Goal: Use online tool/utility

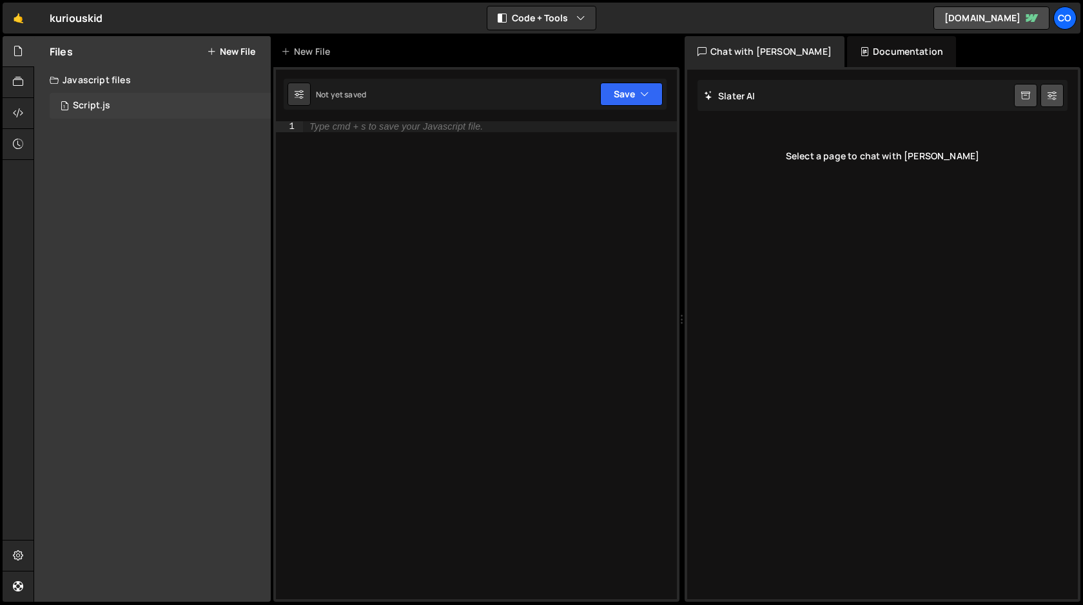
click at [77, 104] on div "Script.js" at bounding box center [91, 106] width 37 height 12
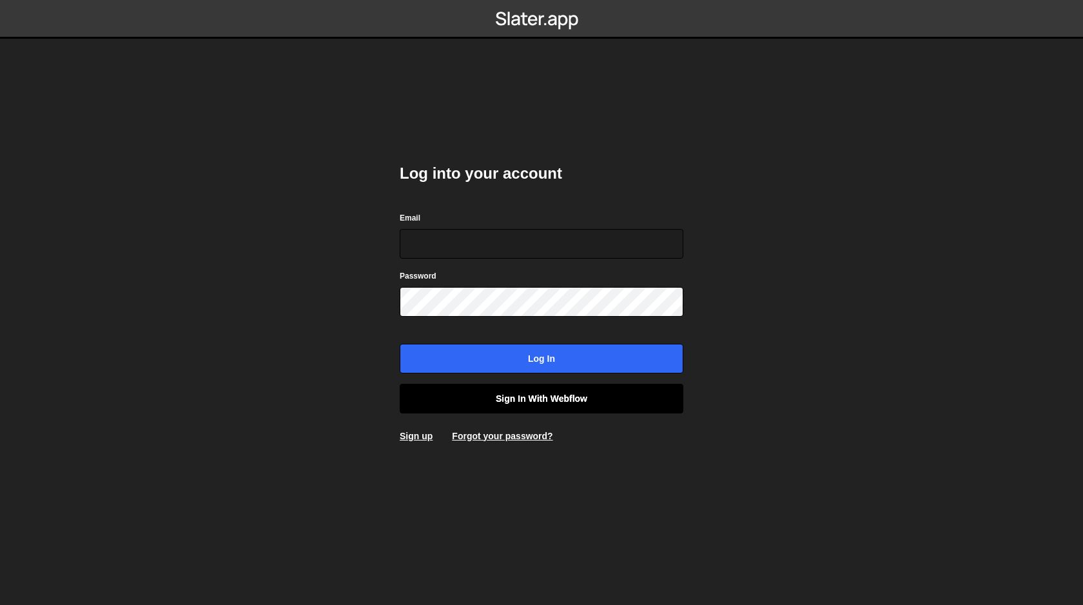
click at [510, 399] on link "Sign in with Webflow" at bounding box center [542, 398] width 284 height 30
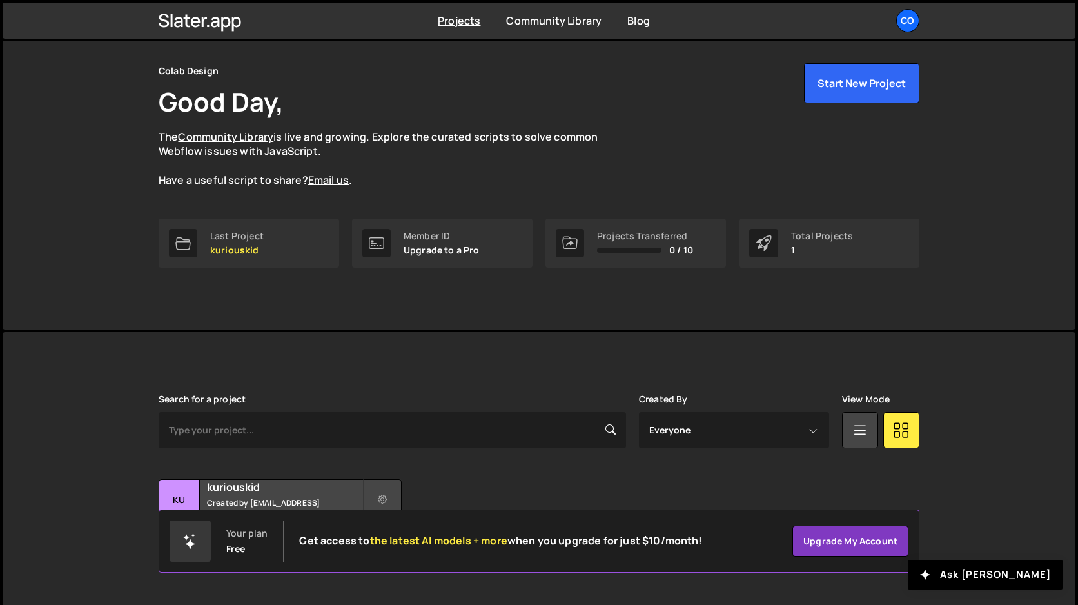
scroll to position [59, 0]
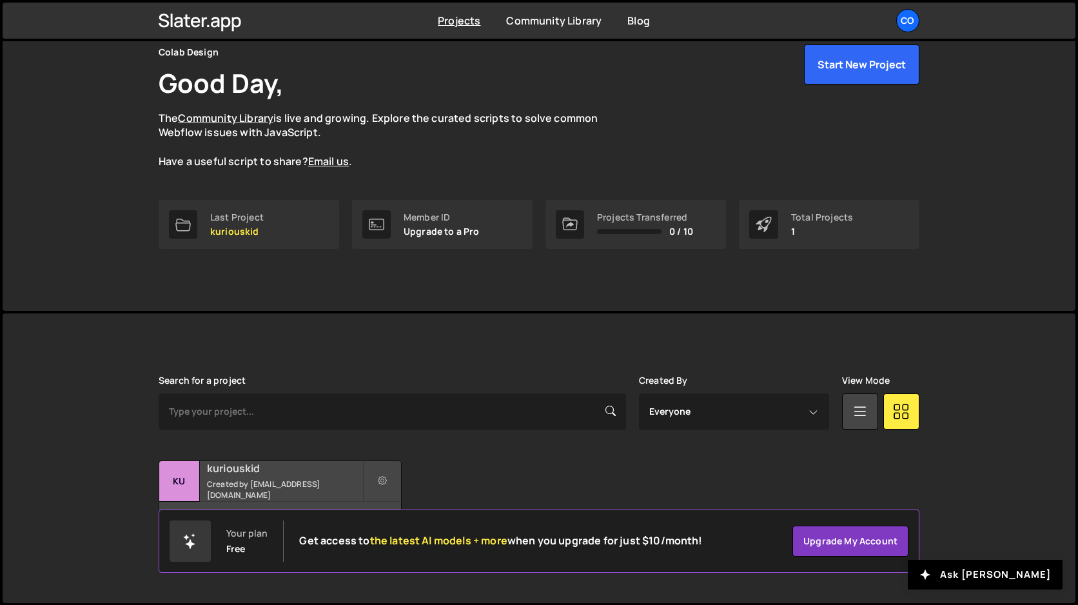
click at [298, 481] on div "kuriouskid Created by amarsinhbhagat@gmail.com" at bounding box center [280, 481] width 242 height 40
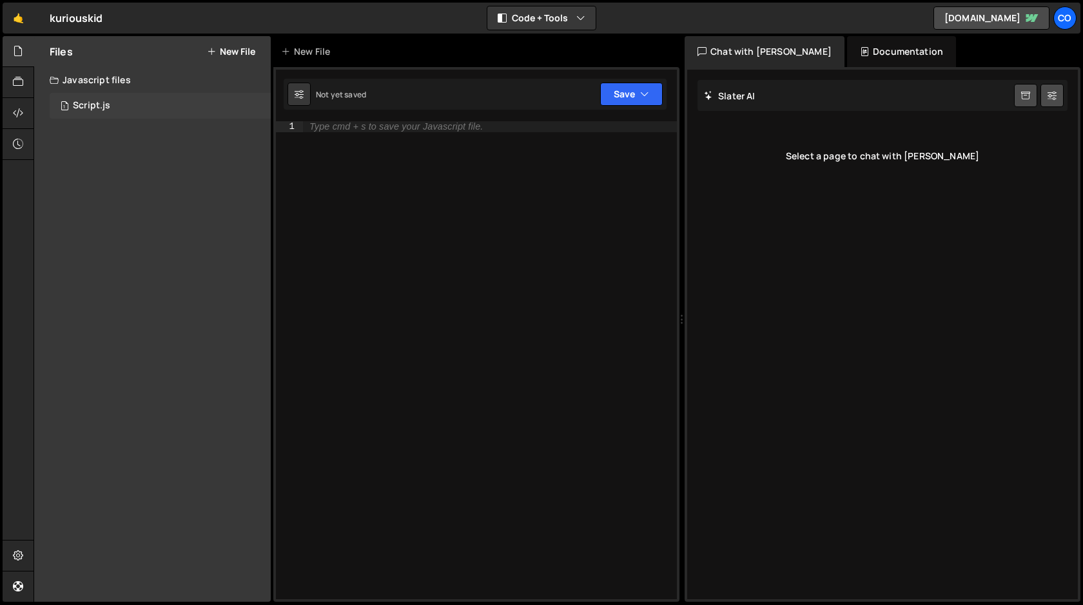
click at [108, 108] on div "Script.js" at bounding box center [91, 106] width 37 height 12
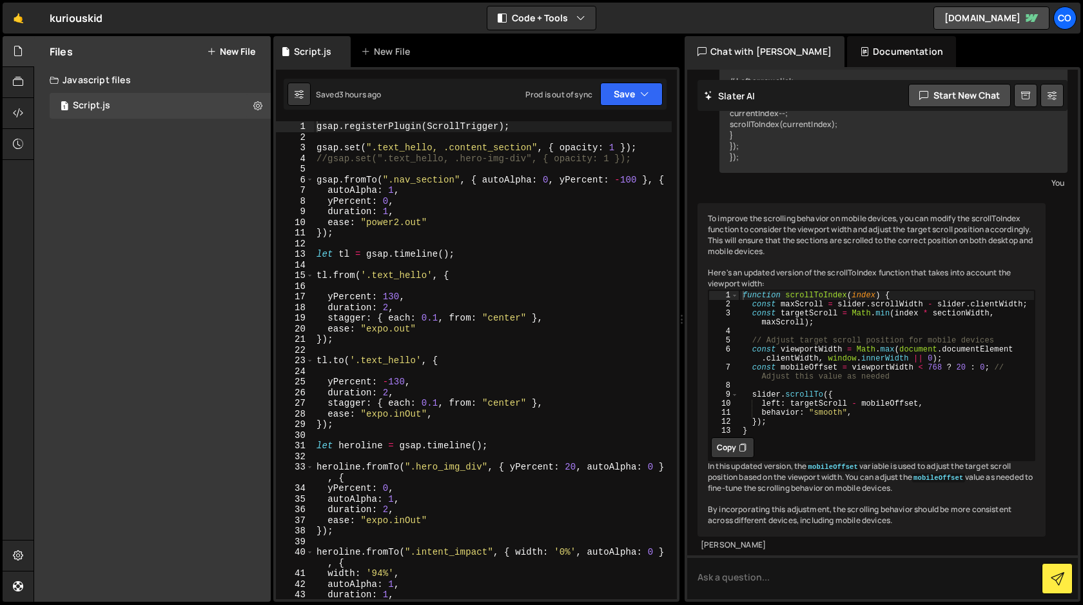
scroll to position [467, 0]
type textarea "yPercent: 0,"
click at [386, 203] on div "gsap . registerPlugin ( ScrollTrigger ) ; gsap . set ( ".text_hello, .content_s…" at bounding box center [493, 370] width 358 height 499
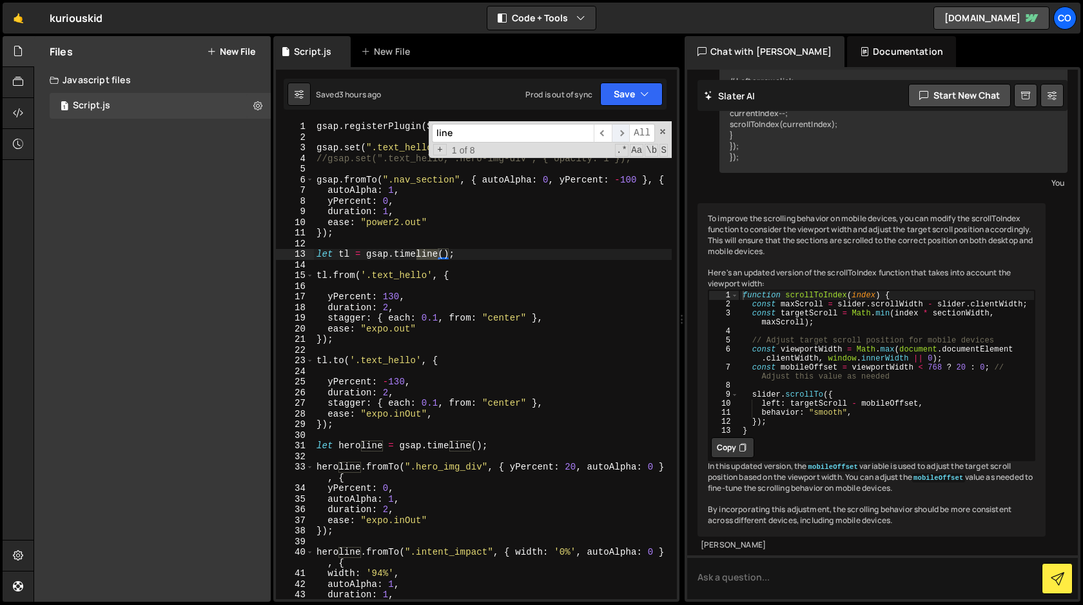
type input "line"
click at [621, 130] on span "​" at bounding box center [621, 133] width 18 height 19
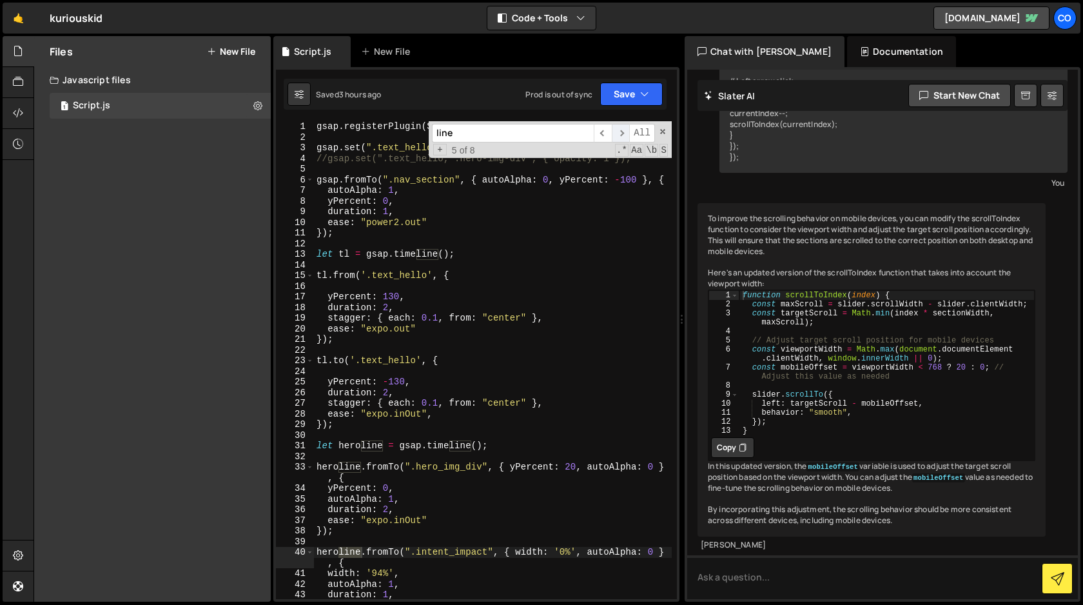
click at [621, 130] on span "​" at bounding box center [621, 133] width 18 height 19
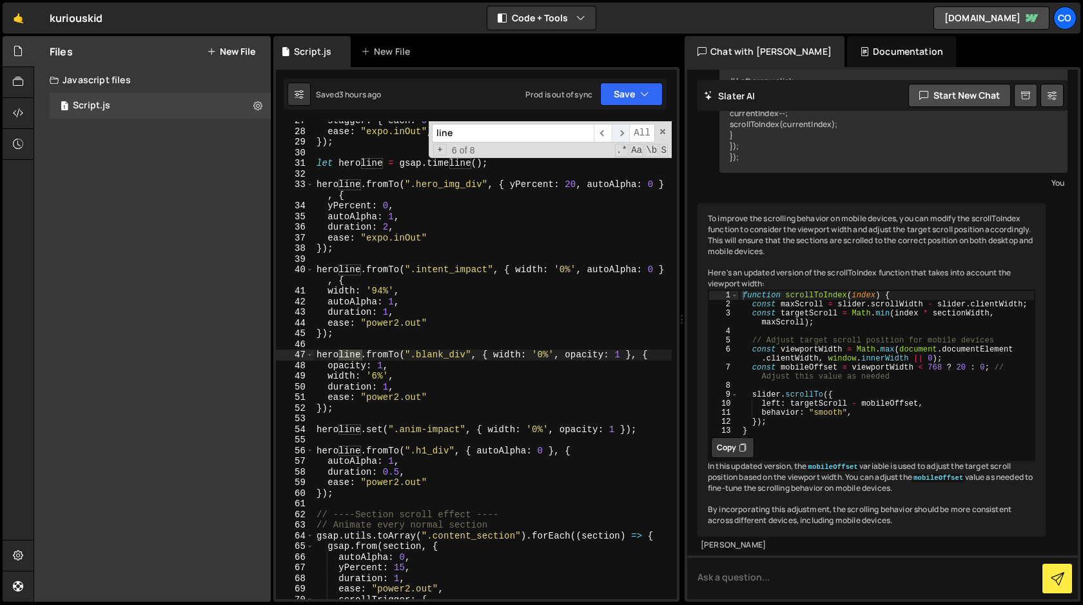
scroll to position [282, 0]
click at [621, 130] on span "​" at bounding box center [621, 133] width 18 height 19
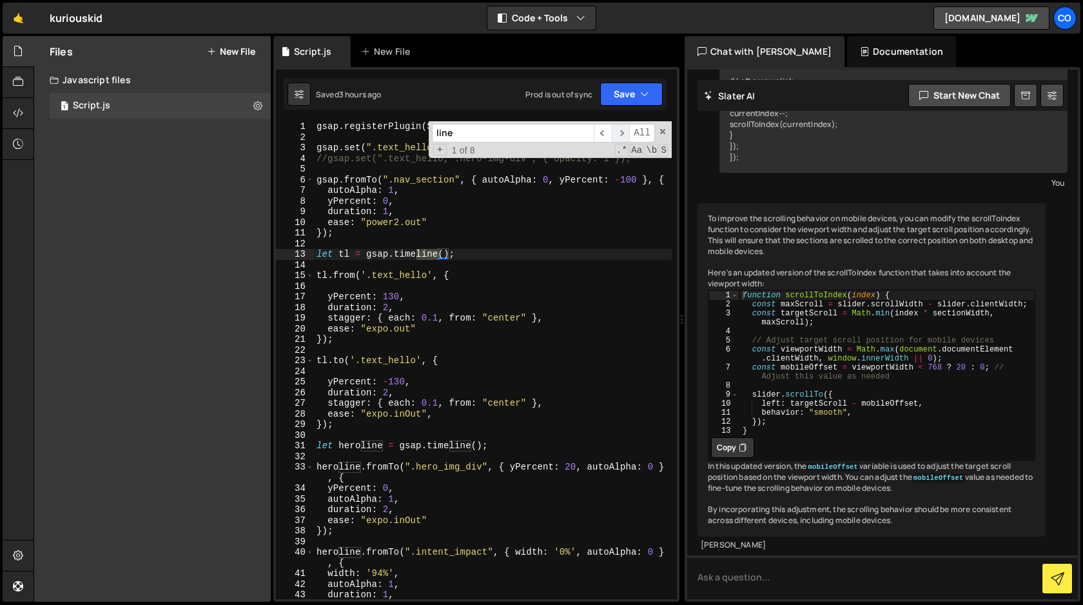
click at [621, 130] on span "​" at bounding box center [621, 133] width 18 height 19
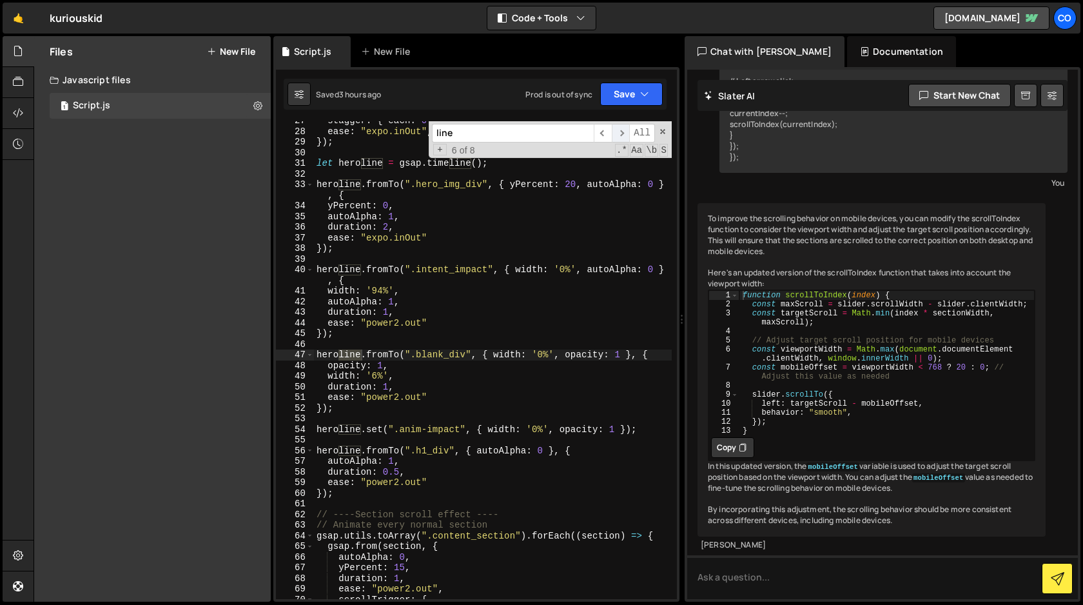
scroll to position [282, 0]
click at [621, 130] on span "​" at bounding box center [621, 133] width 18 height 19
click at [661, 130] on span at bounding box center [662, 131] width 9 height 9
type textarea "heroline.fromTo(".h1_div", { autoAlpha: 0 }, {"
